Goal: Task Accomplishment & Management: Manage account settings

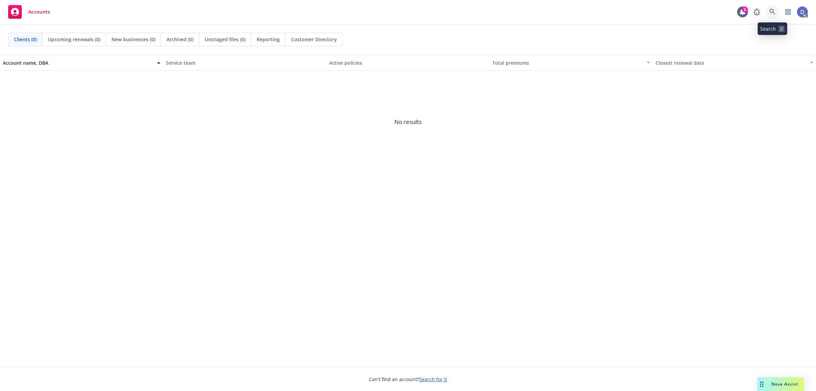
click at [777, 9] on link at bounding box center [773, 12] width 14 height 14
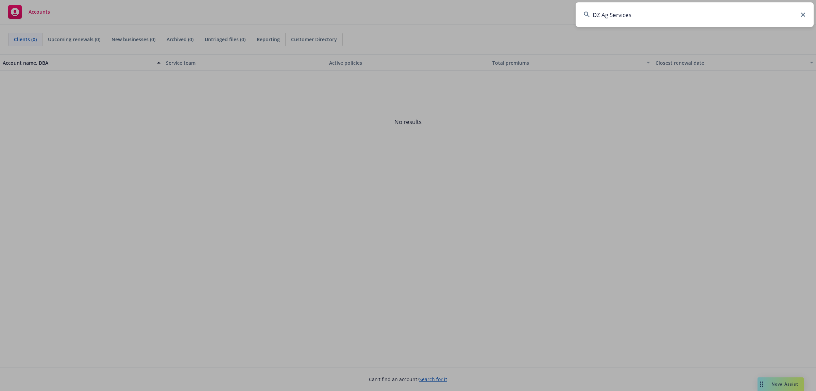
click at [771, 13] on input "DZ Ag Services" at bounding box center [695, 14] width 238 height 24
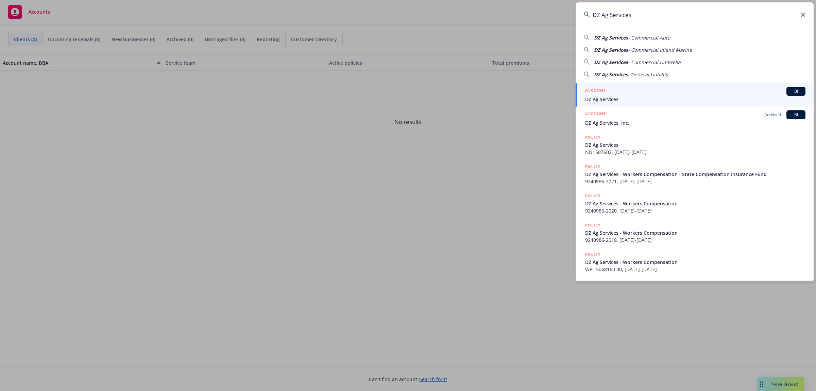
type input "DZ Ag Services"
click at [705, 95] on div "ACCOUNT BI DZ Ag Services" at bounding box center [695, 95] width 220 height 16
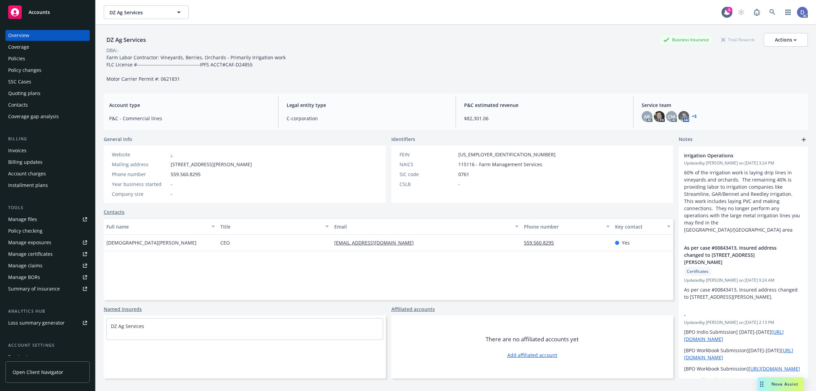
click at [33, 265] on div "Manage claims" at bounding box center [25, 265] width 34 height 11
click at [35, 215] on div "Manage files" at bounding box center [22, 219] width 29 height 11
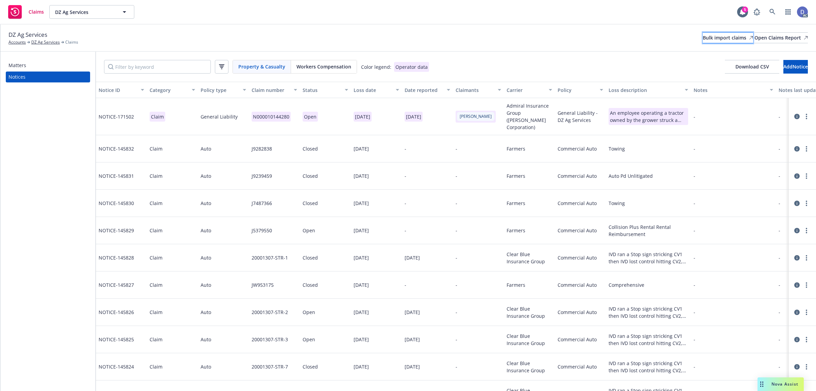
click at [703, 38] on div "Bulk import claims" at bounding box center [728, 38] width 50 height 10
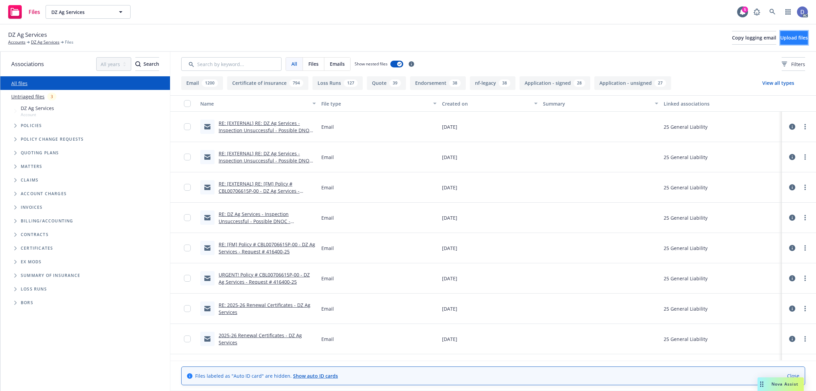
click at [781, 39] on button "Upload files" at bounding box center [795, 38] width 28 height 14
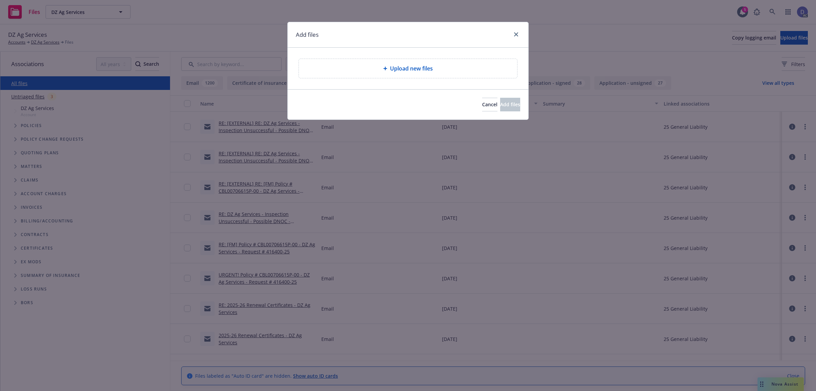
click at [410, 65] on span "Upload new files" at bounding box center [411, 68] width 43 height 8
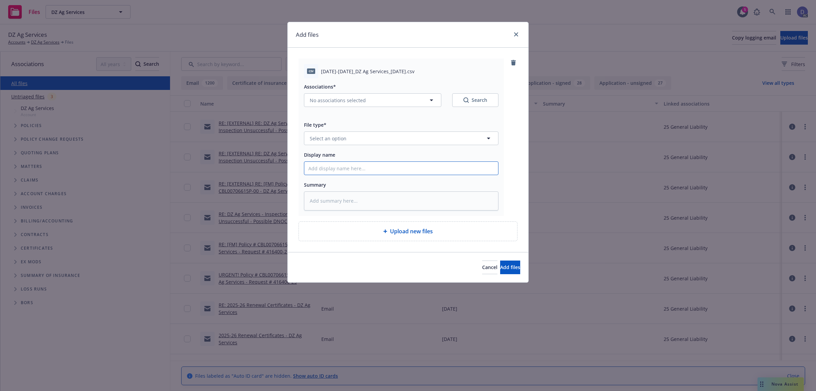
click at [413, 167] on input "Display name" at bounding box center [401, 168] width 194 height 13
paste input "2024-2025_DZ Ag Services_12-25-2024"
type input "2024-2025_DZ Ag Services_12-25-2024"
type textarea "x"
type input "2024-2025_DZ Ag Services_12-25-2024"
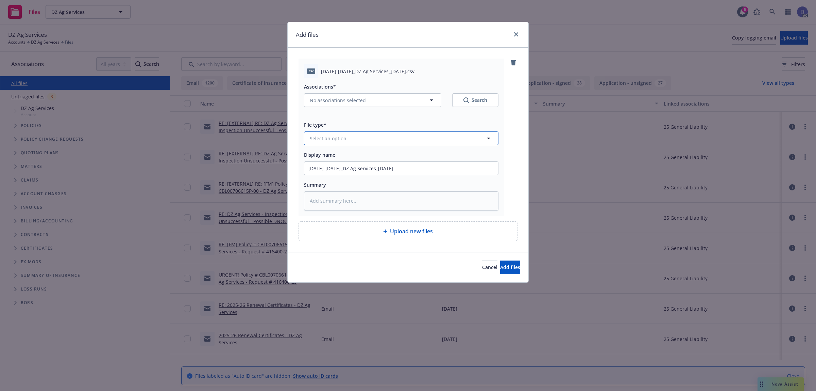
click at [438, 140] on button "Select an option" at bounding box center [401, 138] width 195 height 14
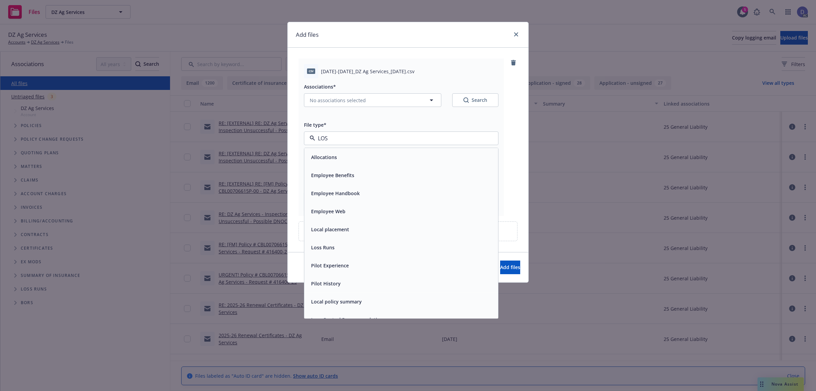
type input "LOSS"
click at [424, 149] on div "Loss Runs" at bounding box center [401, 157] width 194 height 18
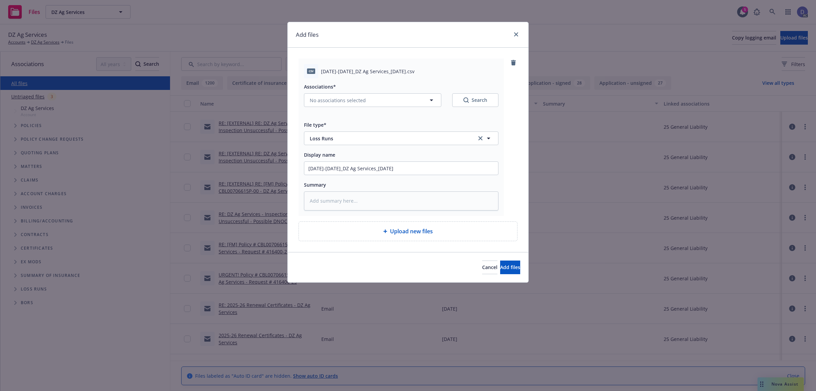
click at [373, 107] on div "Associations* No associations selected Search" at bounding box center [401, 98] width 195 height 33
click at [372, 105] on button "No associations selected" at bounding box center [372, 100] width 137 height 14
type textarea "x"
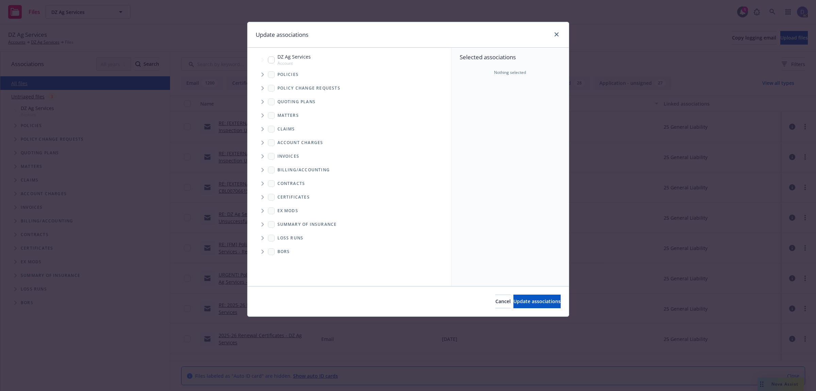
click at [261, 72] on span "Tree Example" at bounding box center [262, 74] width 11 height 11
click at [473, 116] on div "Selected associations Nothing selected" at bounding box center [510, 167] width 117 height 238
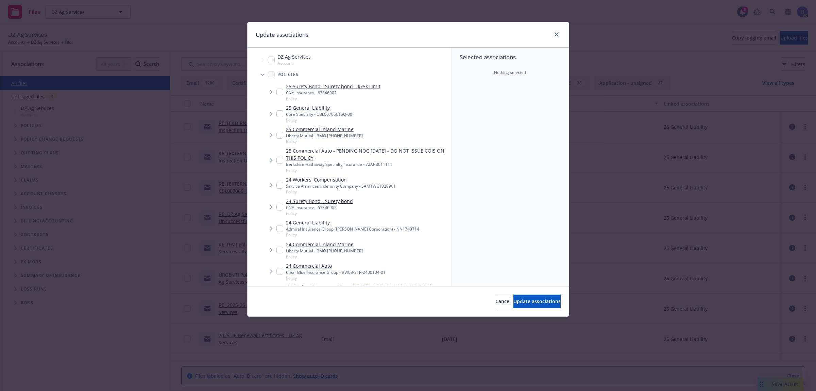
click at [281, 269] on input "Tree Example" at bounding box center [280, 271] width 7 height 7
checkbox input "true"
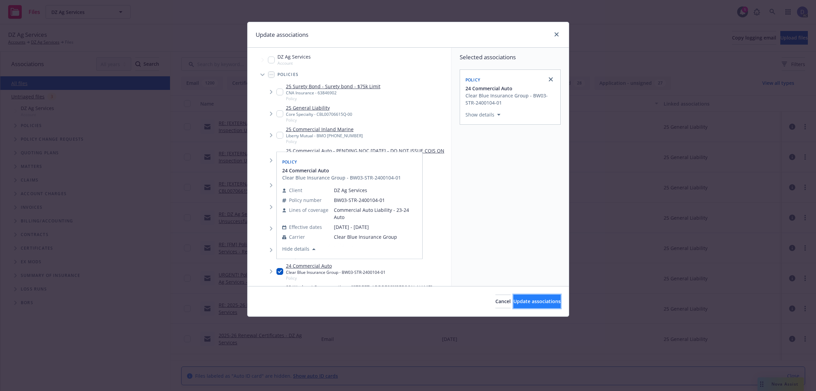
click at [533, 298] on span "Update associations" at bounding box center [537, 301] width 47 height 6
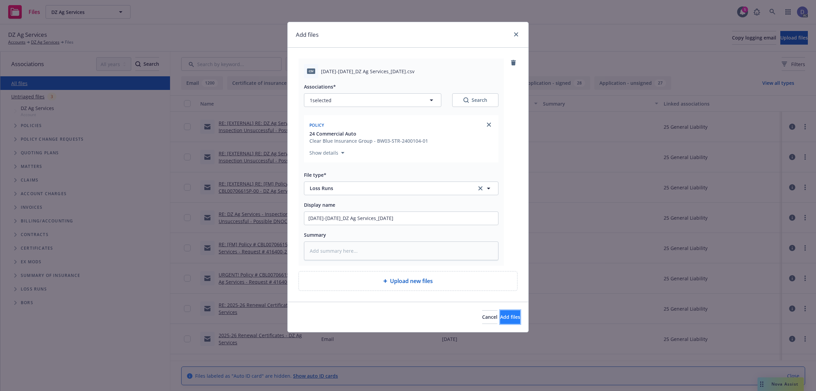
click at [500, 313] on button "Add files" at bounding box center [510, 317] width 20 height 14
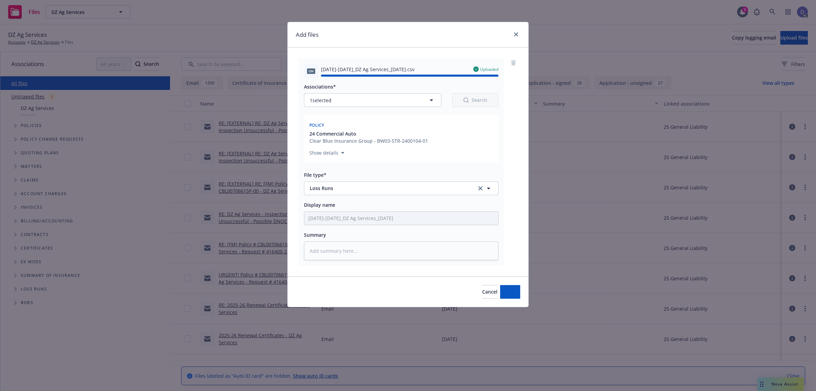
type textarea "x"
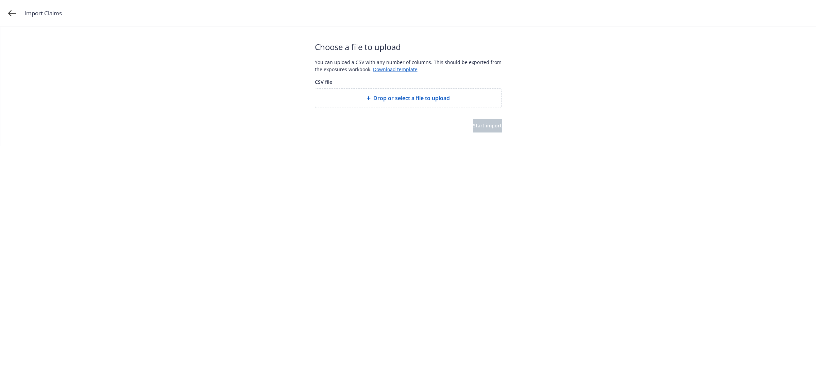
click at [397, 90] on div "Drop or select a file to upload" at bounding box center [408, 97] width 186 height 19
click at [493, 127] on button "Start import" at bounding box center [487, 126] width 29 height 14
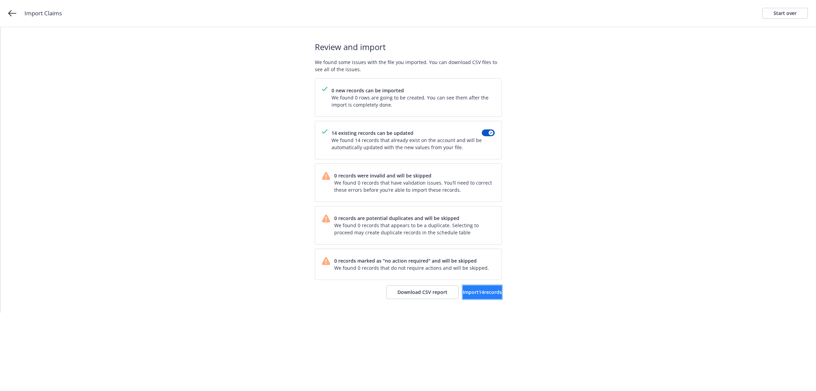
click at [470, 290] on span "Import 14 records" at bounding box center [482, 291] width 39 height 6
click at [470, 296] on link "View accounts" at bounding box center [474, 292] width 56 height 14
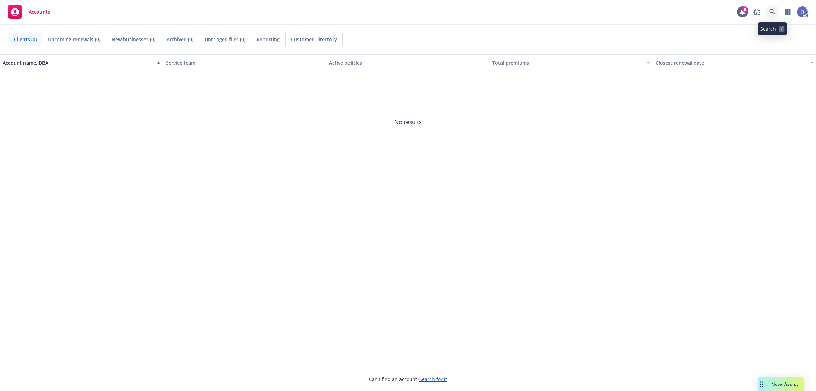
click at [774, 11] on icon at bounding box center [773, 12] width 6 height 6
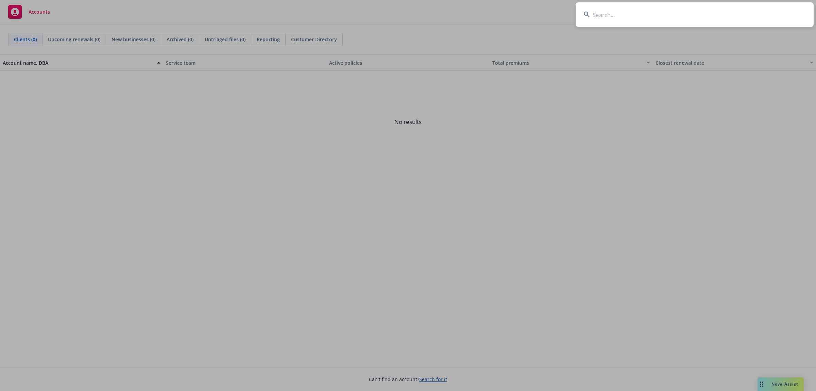
paste input "[DATE]-[DATE]_Bugcrowd Inc._[DATE]"
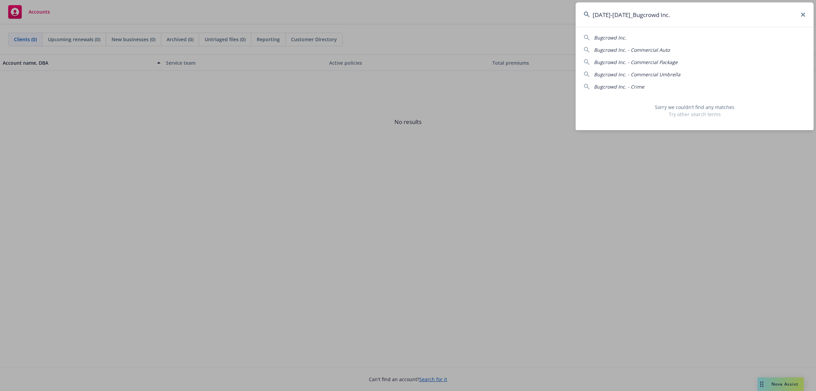
drag, startPoint x: 623, startPoint y: 14, endPoint x: 587, endPoint y: 16, distance: 36.1
click at [587, 16] on div "2021-2025_Bugcrowd Inc." at bounding box center [695, 14] width 238 height 24
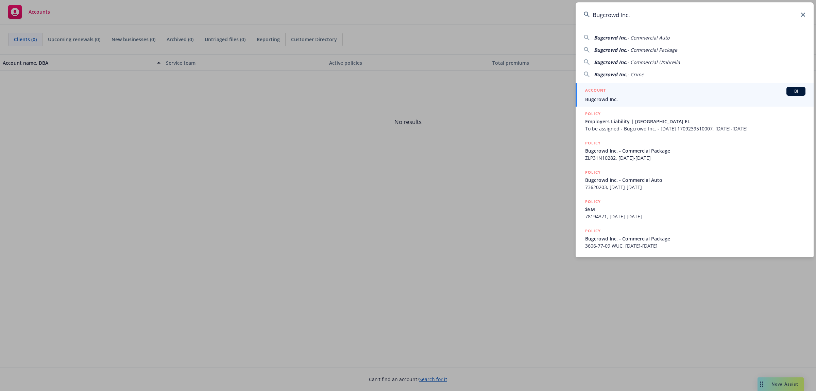
type input "Bugcrowd Inc."
click at [645, 90] on div "ACCOUNT BI" at bounding box center [695, 91] width 220 height 9
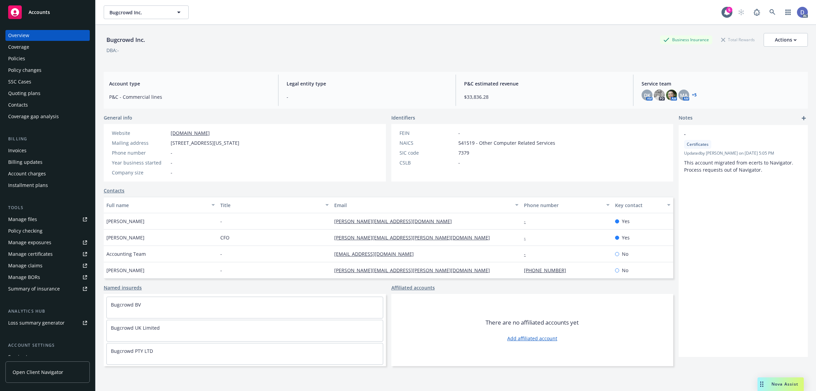
click at [22, 263] on div "Manage claims" at bounding box center [25, 265] width 34 height 11
click at [31, 215] on div "Manage files" at bounding box center [22, 219] width 29 height 11
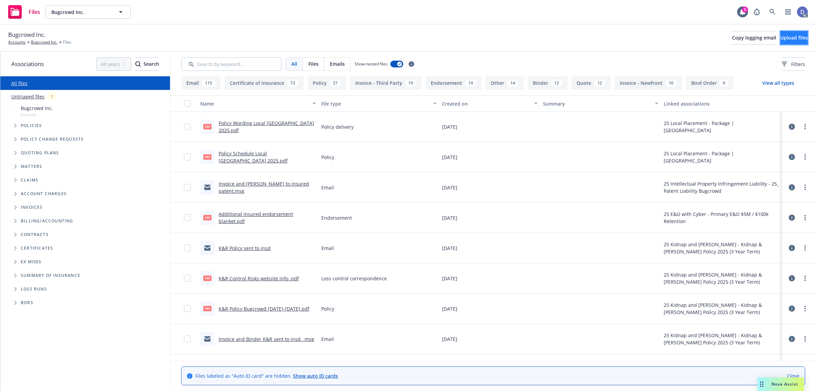
click at [781, 42] on button "Upload files" at bounding box center [795, 38] width 28 height 14
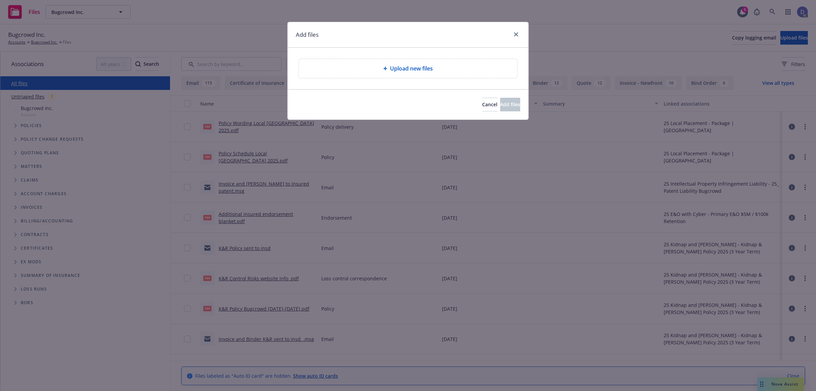
drag, startPoint x: 441, startPoint y: 75, endPoint x: 445, endPoint y: 74, distance: 4.5
click at [443, 75] on div "Upload new files" at bounding box center [408, 68] width 218 height 19
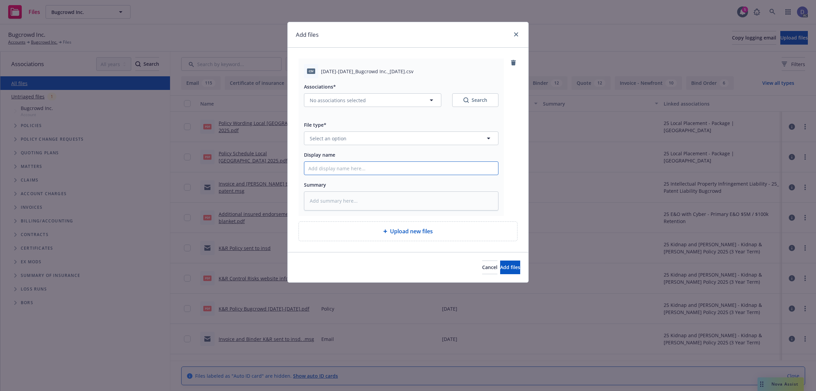
click at [430, 174] on input "Display name" at bounding box center [401, 168] width 194 height 13
paste input "[DATE]-[DATE]_Bugcrowd Inc._[DATE]"
type input "[DATE]-[DATE]_Bugcrowd Inc._[DATE]"
type textarea "x"
type input "2021-2025_Bugcrowd Inc._12-20-2024"
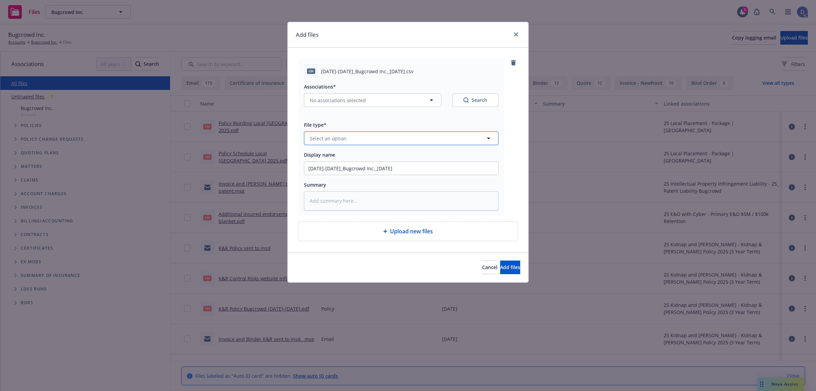
click at [375, 140] on button "Select an option" at bounding box center [401, 138] width 195 height 14
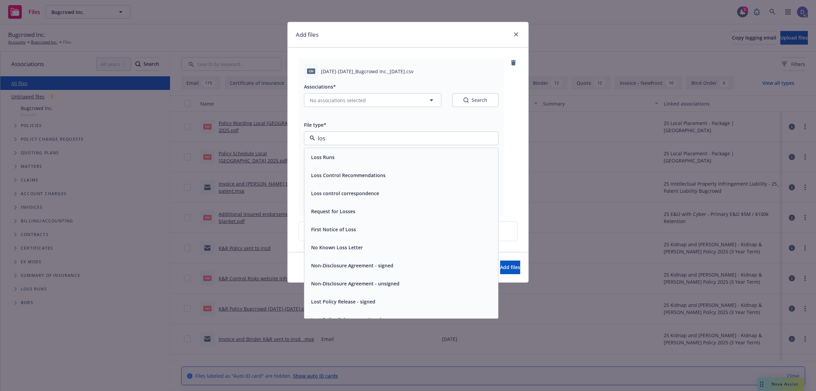
type input "loss"
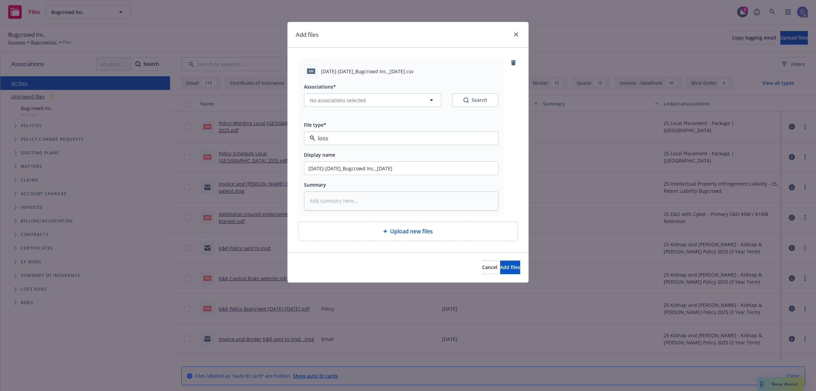
type textarea "x"
type input "Loss Control Recommendations"
click at [374, 140] on span "Loss Control Recommendations" at bounding box center [389, 138] width 158 height 7
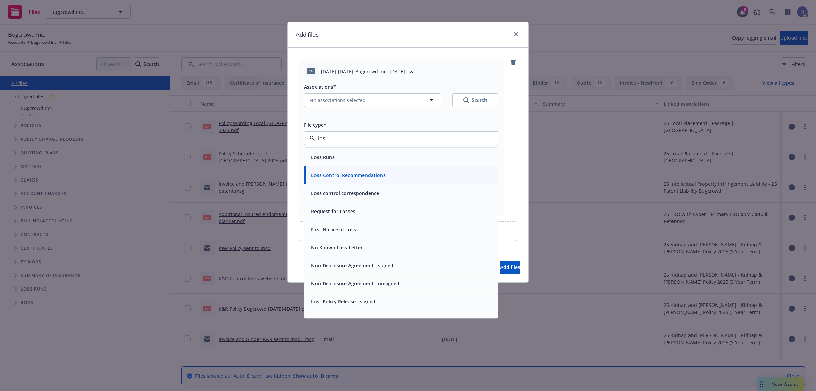
type input "loss"
click at [359, 158] on div "Loss Runs" at bounding box center [402, 157] width 186 height 10
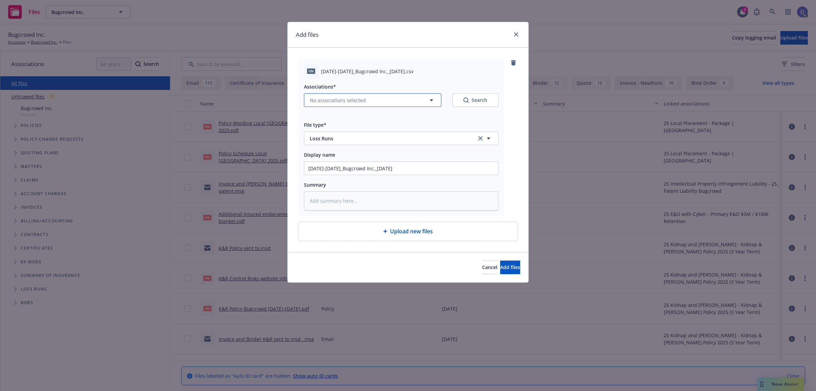
click at [388, 100] on button "No associations selected" at bounding box center [372, 100] width 137 height 14
type textarea "x"
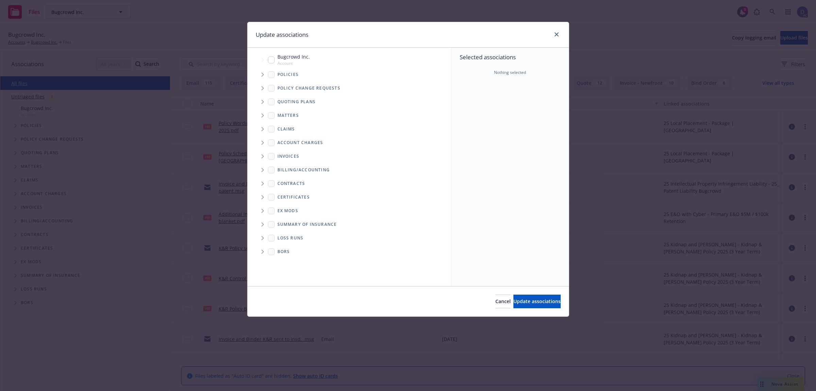
click at [264, 77] on span "Tree Example" at bounding box center [262, 74] width 11 height 11
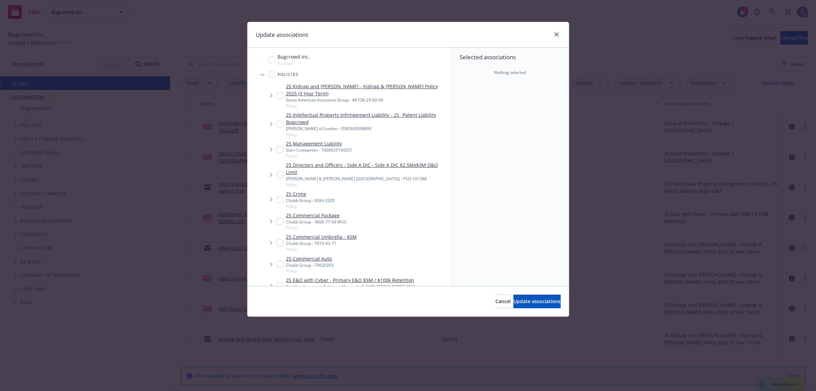
click at [494, 124] on div "Selected associations Nothing selected" at bounding box center [510, 167] width 117 height 238
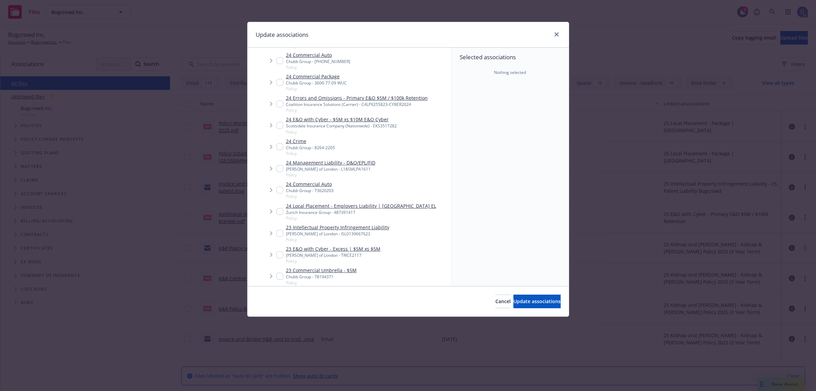
click at [310, 166] on div "Lloyd's of London - L18SMLPA1611" at bounding box center [330, 169] width 89 height 6
checkbox input "true"
click at [521, 305] on button "Update associations" at bounding box center [537, 301] width 47 height 14
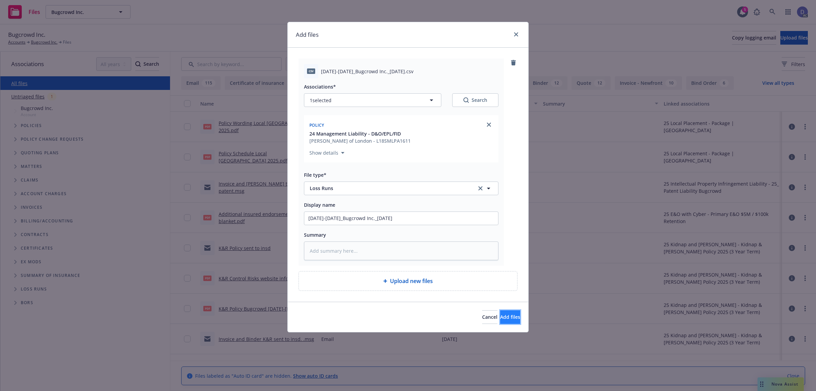
click at [500, 315] on span "Add files" at bounding box center [510, 316] width 20 height 6
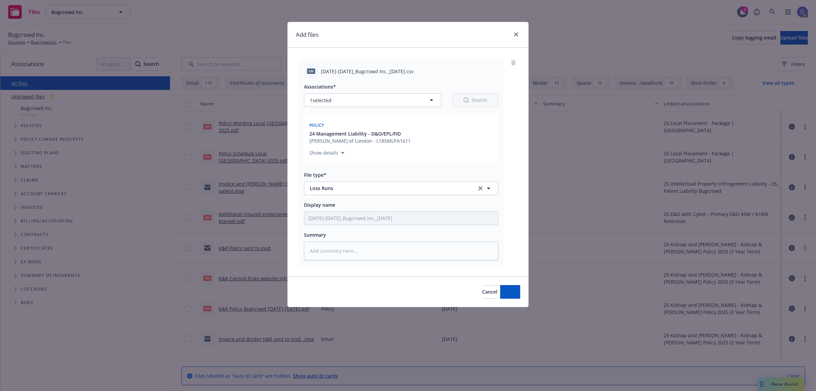
type textarea "x"
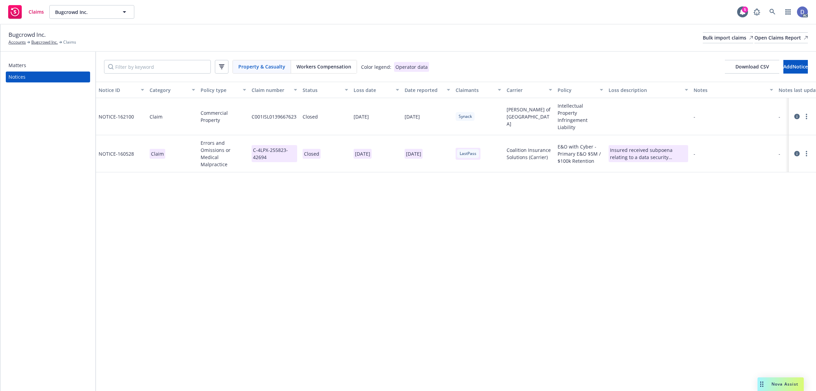
click at [714, 44] on div "Bugcrowd Inc. Accounts Bugcrowd Inc. Claims Bulk import claims Open Claims Repo…" at bounding box center [409, 37] width 800 height 15
click at [714, 37] on div "Bulk import claims" at bounding box center [728, 38] width 50 height 10
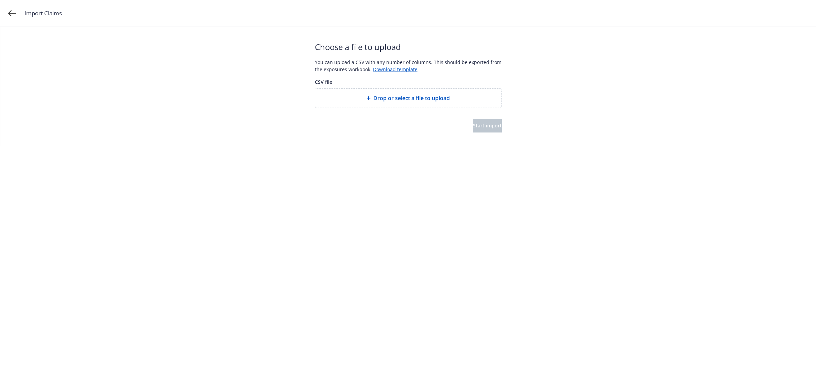
click at [371, 94] on div "Drop or select a file to upload" at bounding box center [409, 98] width 176 height 8
click at [485, 130] on button "Start import" at bounding box center [487, 126] width 29 height 14
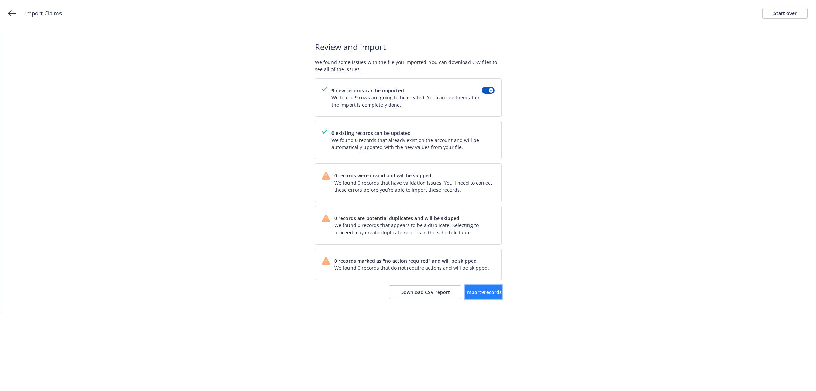
click at [466, 295] on span "Import 9 records" at bounding box center [484, 291] width 36 height 6
click at [484, 293] on span "View accounts" at bounding box center [474, 291] width 33 height 6
